Goal: Task Accomplishment & Management: Manage account settings

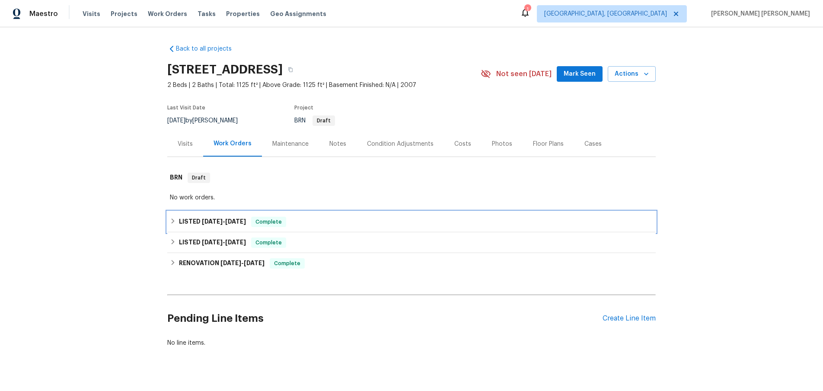
click at [170, 222] on icon at bounding box center [173, 221] width 6 height 6
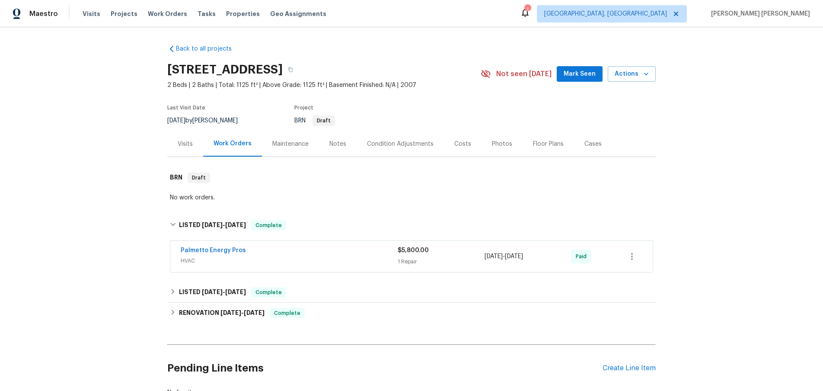
click at [317, 260] on span "HVAC" at bounding box center [289, 260] width 217 height 9
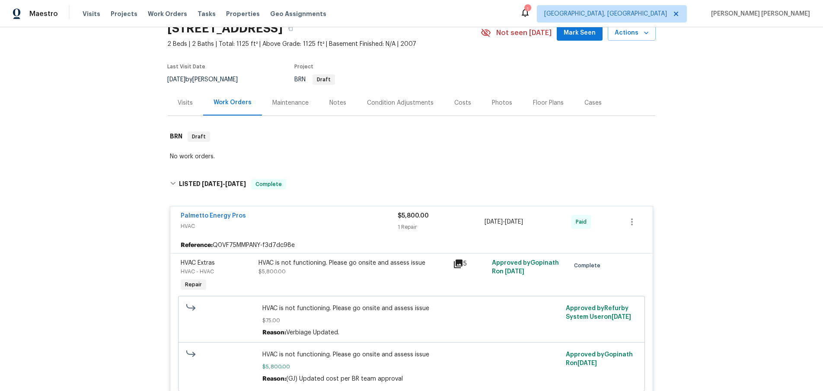
scroll to position [38, 0]
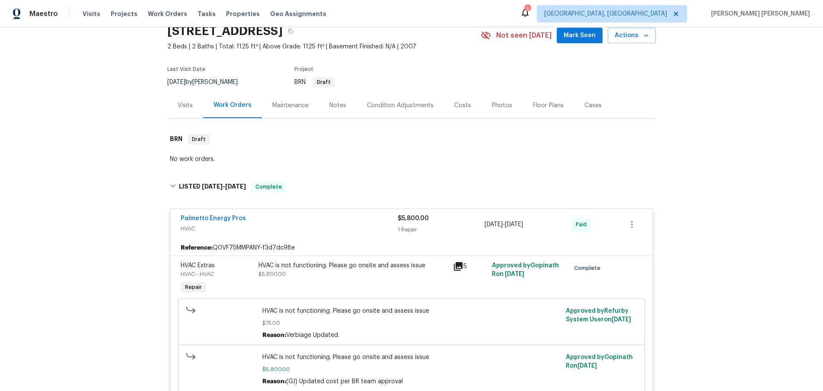
click at [458, 266] on icon at bounding box center [458, 266] width 9 height 9
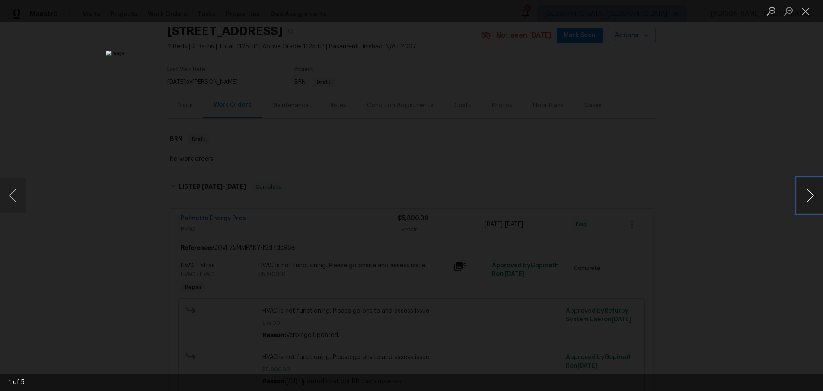
click at [807, 200] on button "Next image" at bounding box center [811, 195] width 26 height 35
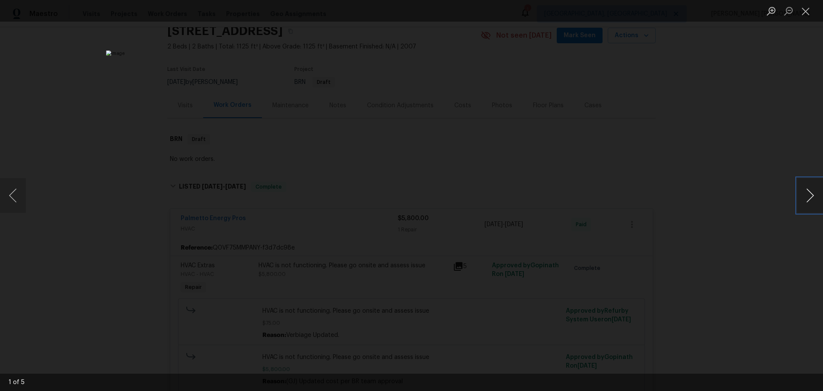
click at [807, 200] on button "Next image" at bounding box center [811, 195] width 26 height 35
click at [758, 253] on div "Lightbox" at bounding box center [411, 195] width 823 height 391
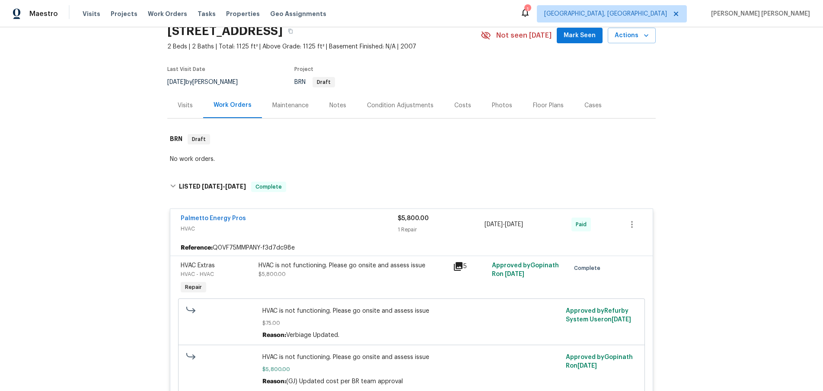
click at [461, 269] on icon at bounding box center [458, 266] width 10 height 10
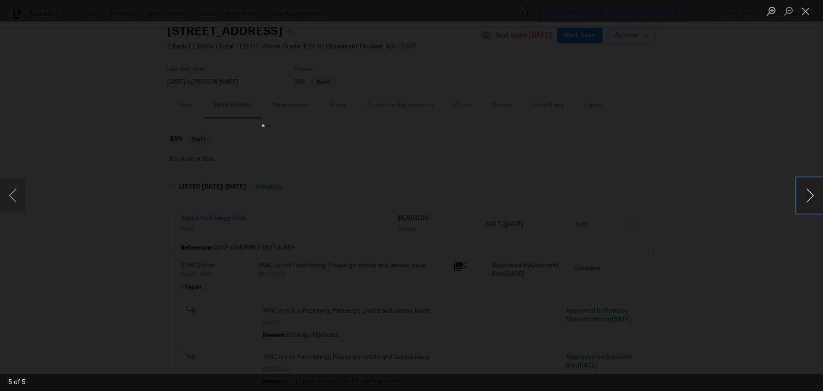
click at [809, 198] on button "Next image" at bounding box center [811, 195] width 26 height 35
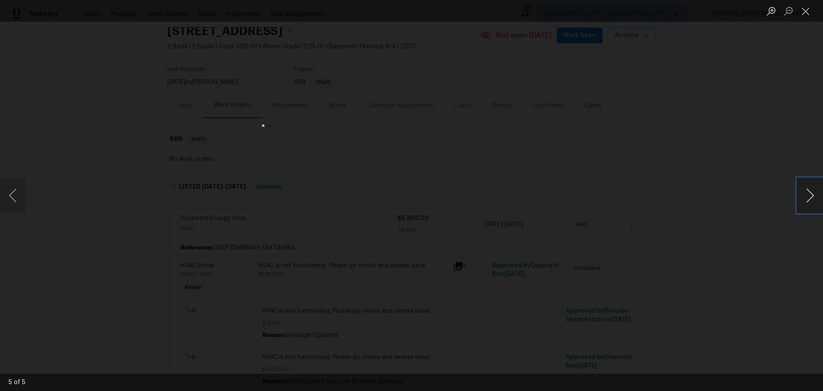
click at [809, 198] on button "Next image" at bounding box center [811, 195] width 26 height 35
drag, startPoint x: 755, startPoint y: 270, endPoint x: 733, endPoint y: 262, distance: 23.9
click at [755, 270] on div "Lightbox" at bounding box center [411, 195] width 823 height 391
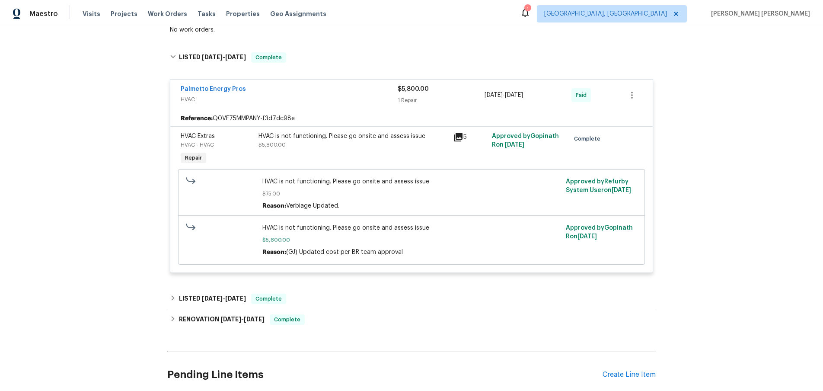
click at [308, 96] on span "HVAC" at bounding box center [289, 99] width 217 height 9
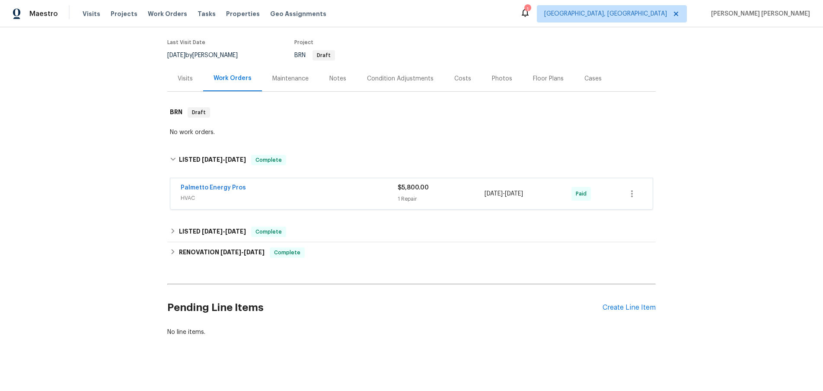
scroll to position [65, 0]
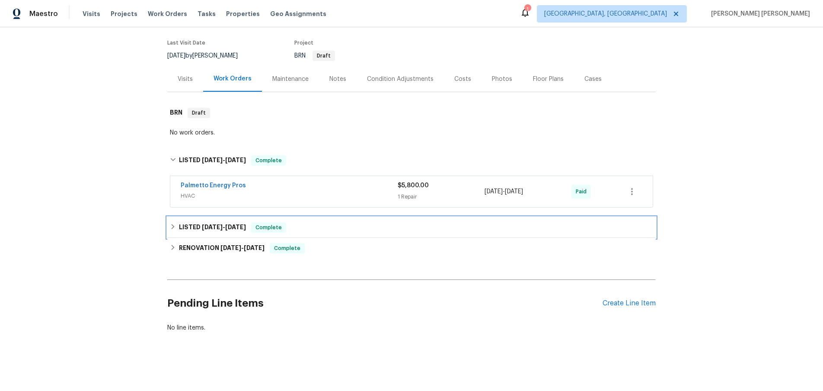
click at [217, 227] on span "[DATE]" at bounding box center [212, 227] width 21 height 6
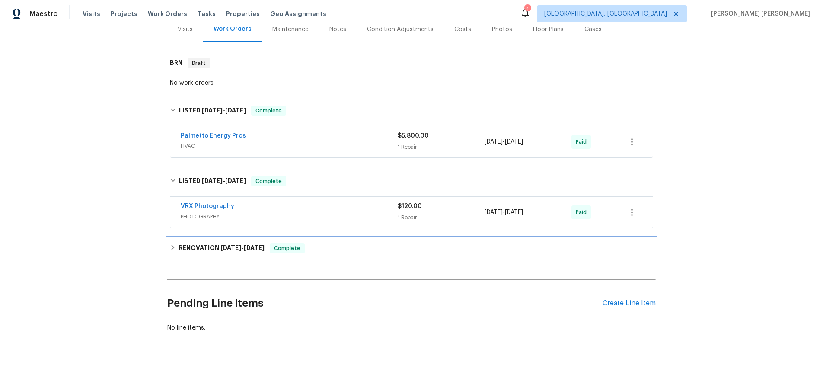
drag, startPoint x: 211, startPoint y: 248, endPoint x: 228, endPoint y: 250, distance: 16.6
click at [212, 248] on h6 "RENOVATION [DATE] - [DATE]" at bounding box center [222, 248] width 86 height 10
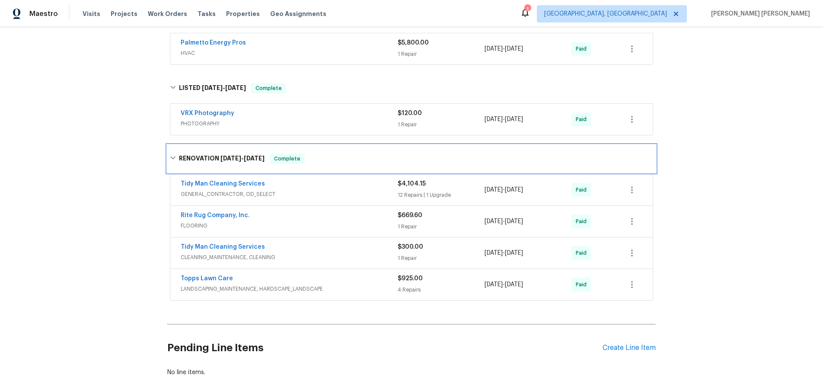
scroll to position [252, 0]
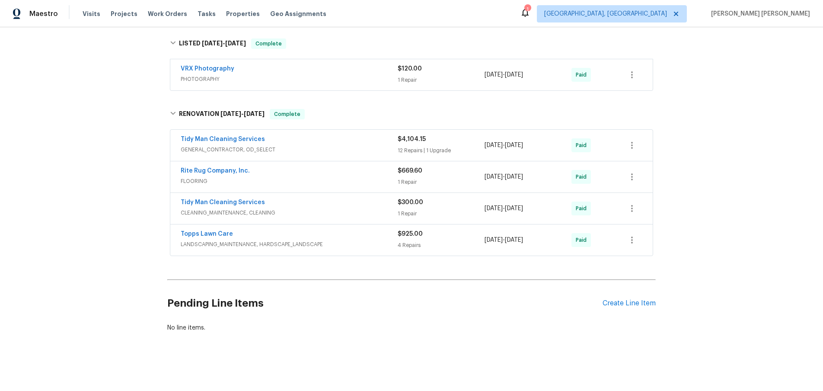
click at [345, 144] on div "Tidy Man Cleaning Services" at bounding box center [289, 140] width 217 height 10
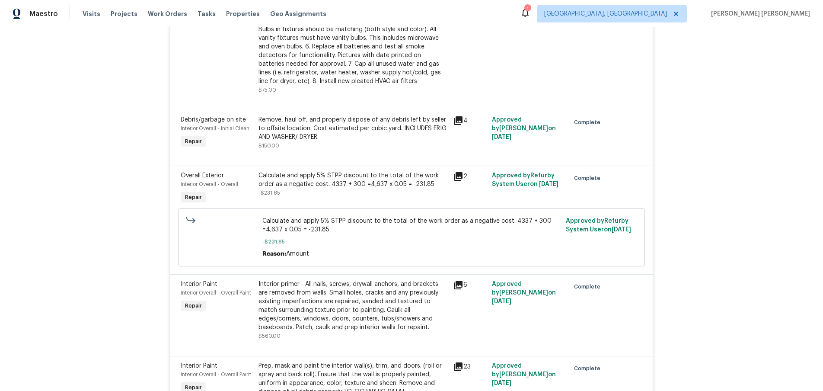
scroll to position [811, 0]
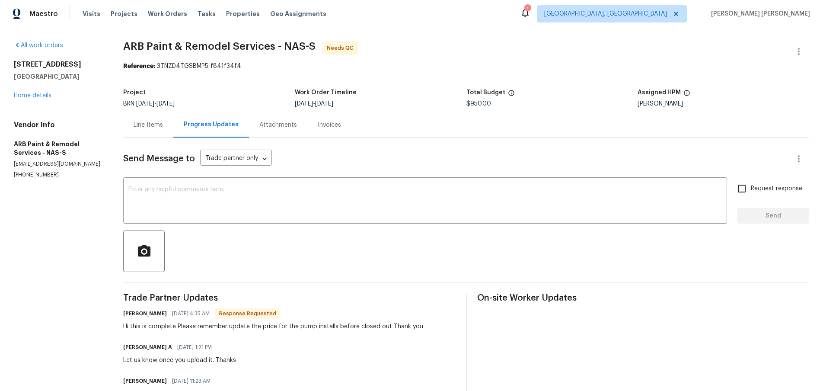
click at [153, 124] on div "Line Items" at bounding box center [148, 125] width 29 height 9
